Goal: Task Accomplishment & Management: Use online tool/utility

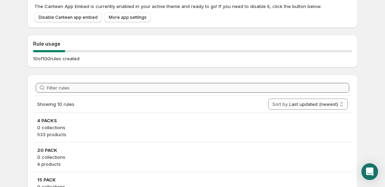
scroll to position [243, 0]
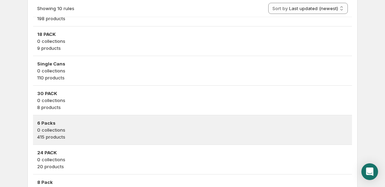
click at [85, 119] on h3 "6 Packs" at bounding box center [192, 122] width 311 height 7
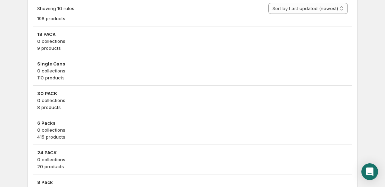
scroll to position [0, 0]
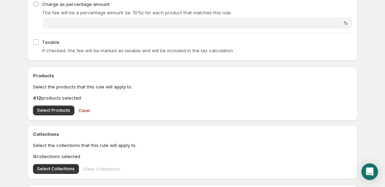
scroll to position [174, 0]
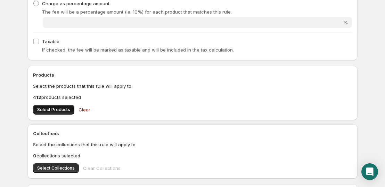
click at [65, 108] on span "Select Products" at bounding box center [53, 110] width 33 height 6
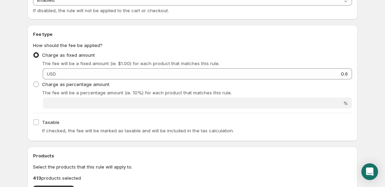
scroll to position [0, 0]
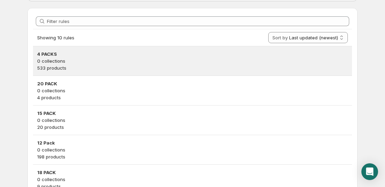
scroll to position [104, 0]
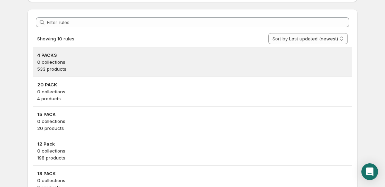
click at [125, 57] on h3 "4 PACKS" at bounding box center [192, 54] width 311 height 7
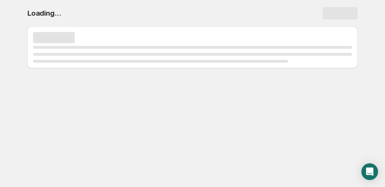
scroll to position [0, 0]
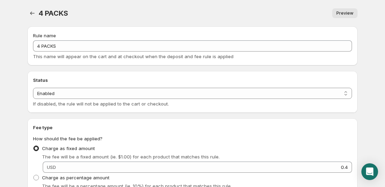
scroll to position [208, 0]
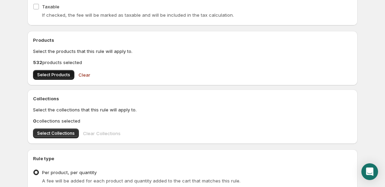
click at [60, 75] on span "Select Products" at bounding box center [53, 75] width 33 height 6
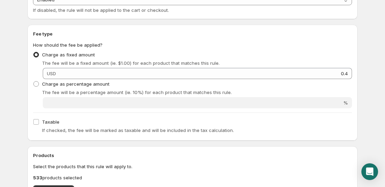
scroll to position [0, 0]
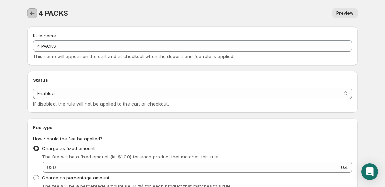
click at [33, 14] on icon "Settings" at bounding box center [32, 13] width 7 height 7
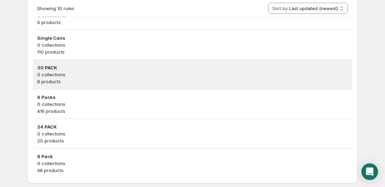
scroll to position [218, 0]
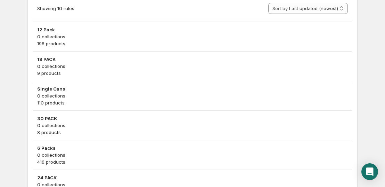
click at [61, 105] on p "110 products" at bounding box center [192, 102] width 311 height 7
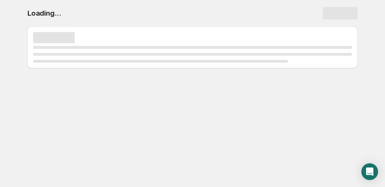
scroll to position [0, 0]
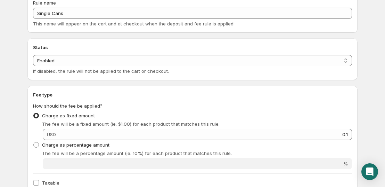
scroll to position [139, 0]
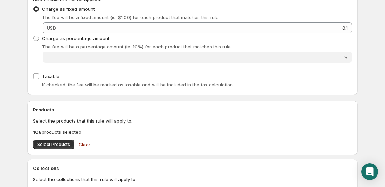
click at [64, 138] on div "Products Select the products that this rule will apply to. 108 products selecte…" at bounding box center [192, 127] width 319 height 43
click at [65, 144] on span "Select Products" at bounding box center [53, 144] width 33 height 6
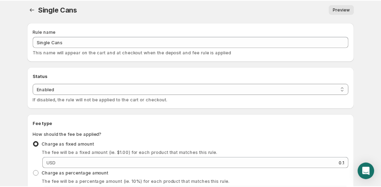
scroll to position [0, 0]
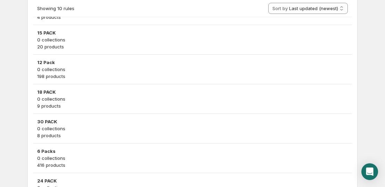
scroll to position [278, 0]
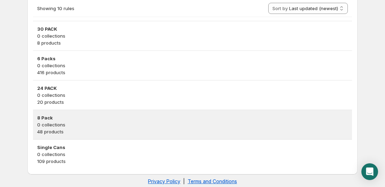
click at [73, 119] on h3 "8 Pack" at bounding box center [192, 117] width 311 height 7
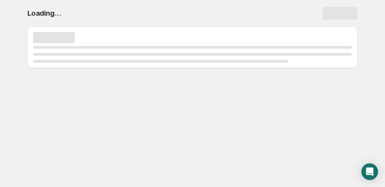
scroll to position [0, 0]
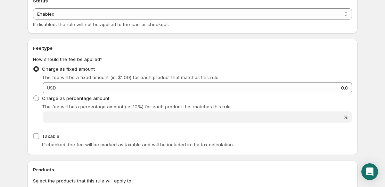
scroll to position [174, 0]
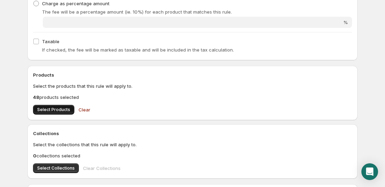
click at [65, 112] on button "Select Products" at bounding box center [53, 110] width 41 height 10
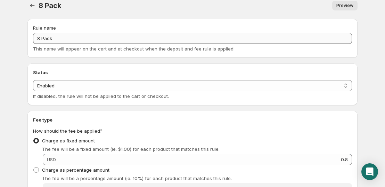
scroll to position [0, 0]
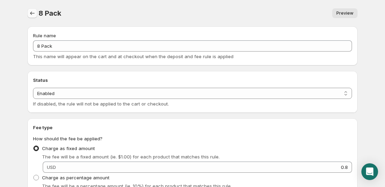
click at [33, 14] on icon "Settings" at bounding box center [32, 13] width 7 height 7
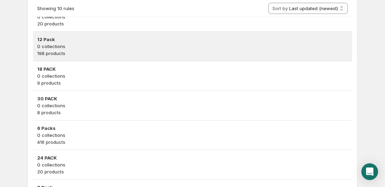
scroll to position [69, 0]
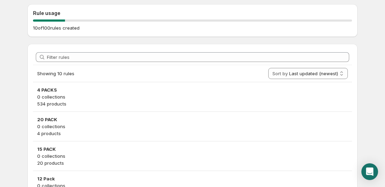
click at [1, 99] on body "Home Help Canteen - deposits and fees. This page is ready Canteen - deposits an…" at bounding box center [192, 24] width 385 height 187
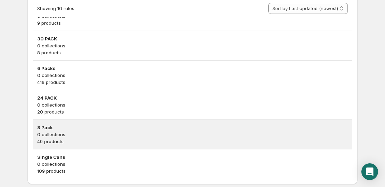
scroll to position [278, 0]
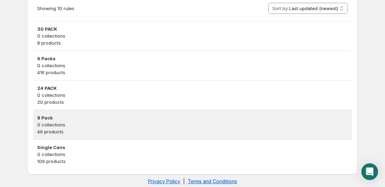
click at [79, 119] on h3 "8 Pack" at bounding box center [192, 117] width 311 height 7
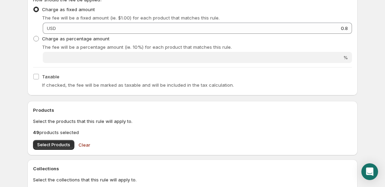
scroll to position [139, 0]
click at [65, 148] on button "Select Products" at bounding box center [53, 144] width 41 height 10
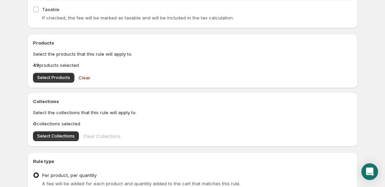
scroll to position [208, 0]
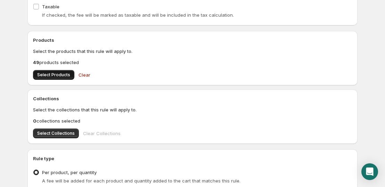
click at [55, 75] on span "Select Products" at bounding box center [53, 75] width 33 height 6
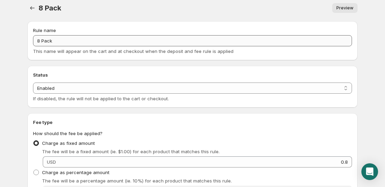
scroll to position [0, 0]
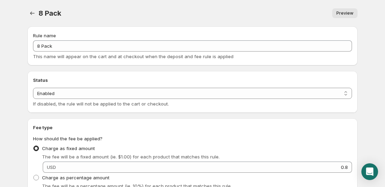
click at [28, 13] on button "Settings" at bounding box center [32, 13] width 10 height 10
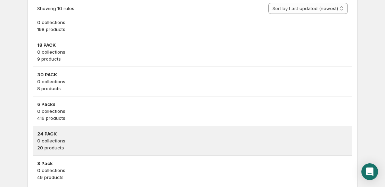
scroll to position [278, 0]
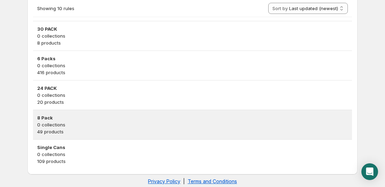
click at [83, 130] on p "49 products" at bounding box center [192, 131] width 311 height 7
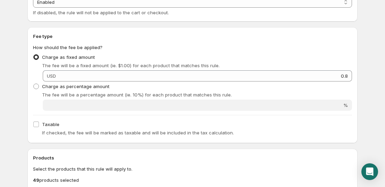
scroll to position [174, 0]
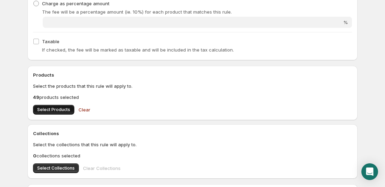
click at [50, 109] on span "Select Products" at bounding box center [53, 110] width 33 height 6
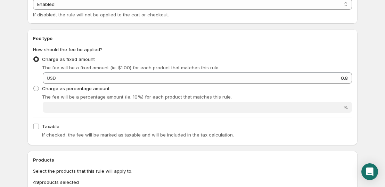
scroll to position [0, 0]
